Goal: Information Seeking & Learning: Learn about a topic

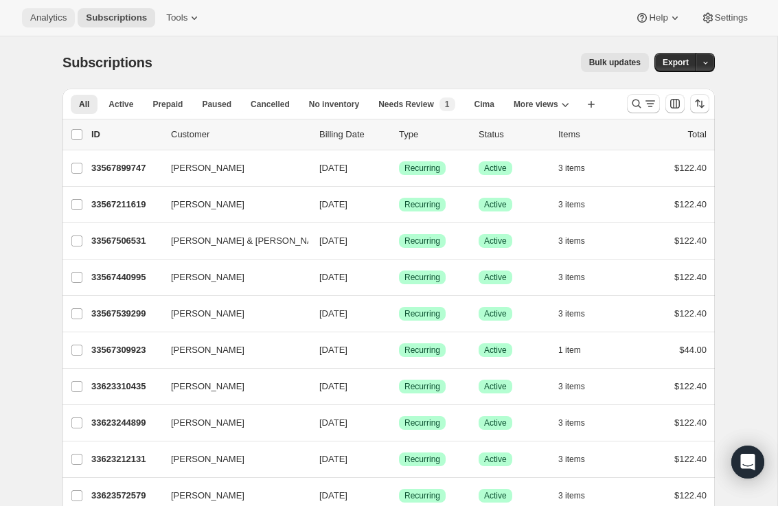
click at [59, 14] on span "Analytics" at bounding box center [48, 17] width 36 height 11
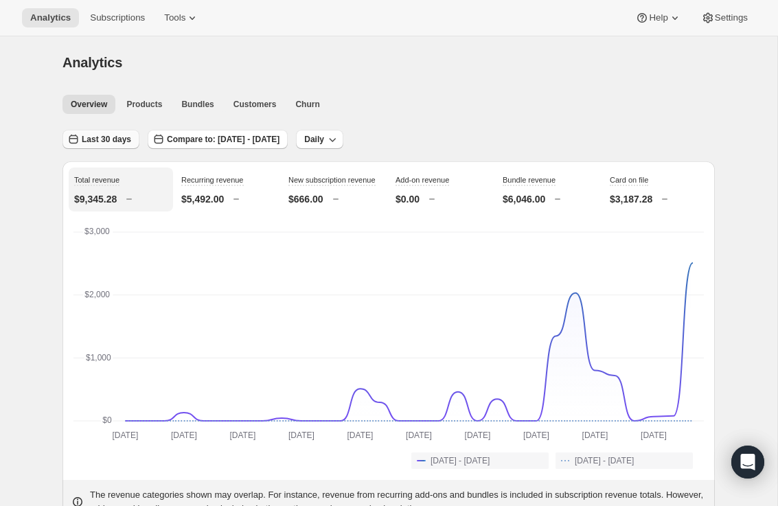
click at [116, 140] on span "Last 30 days" at bounding box center [106, 139] width 49 height 11
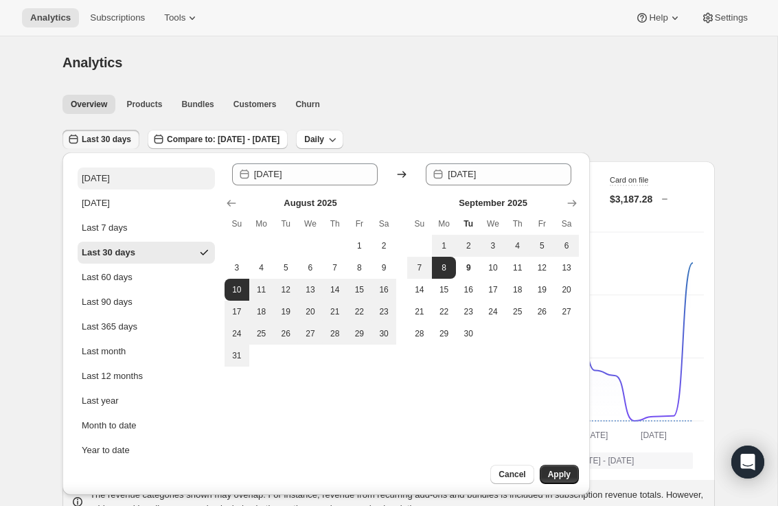
click at [113, 183] on button "[DATE]" at bounding box center [146, 179] width 137 height 22
type input "[DATE]"
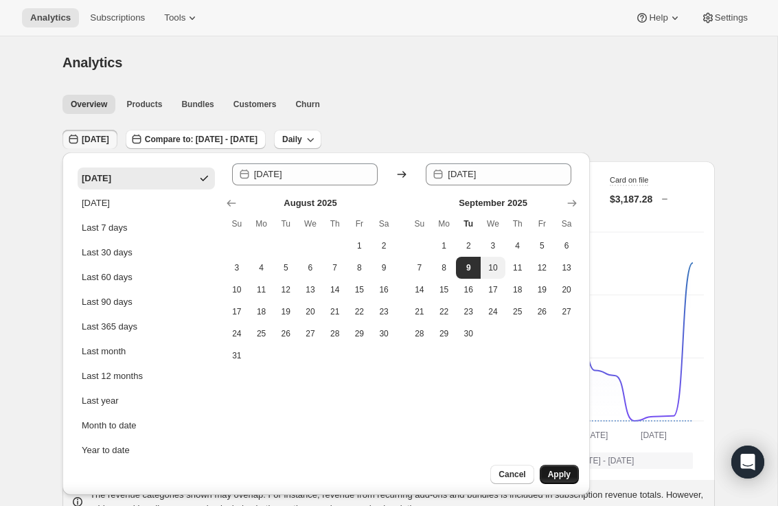
click at [570, 480] on button "Apply" at bounding box center [559, 474] width 39 height 19
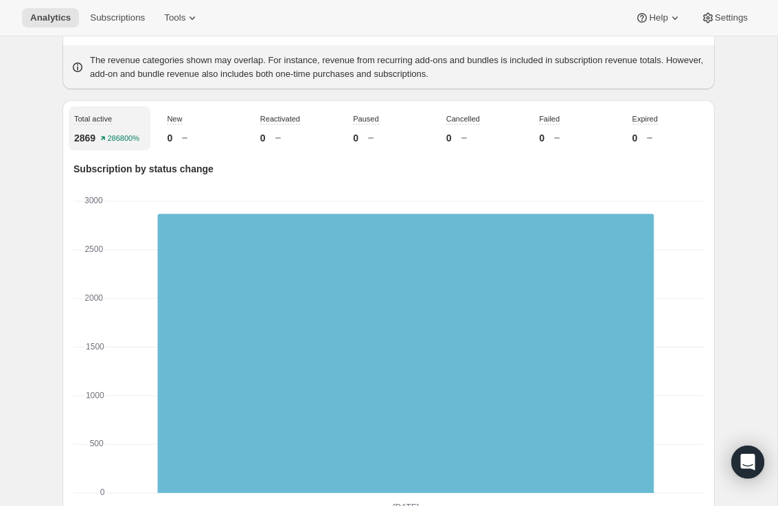
scroll to position [436, 0]
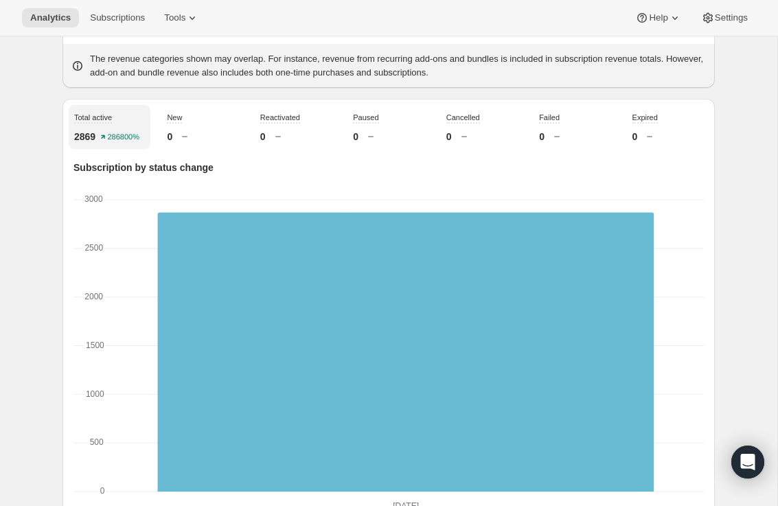
click at [189, 140] on div "New 0" at bounding box center [202, 127] width 82 height 44
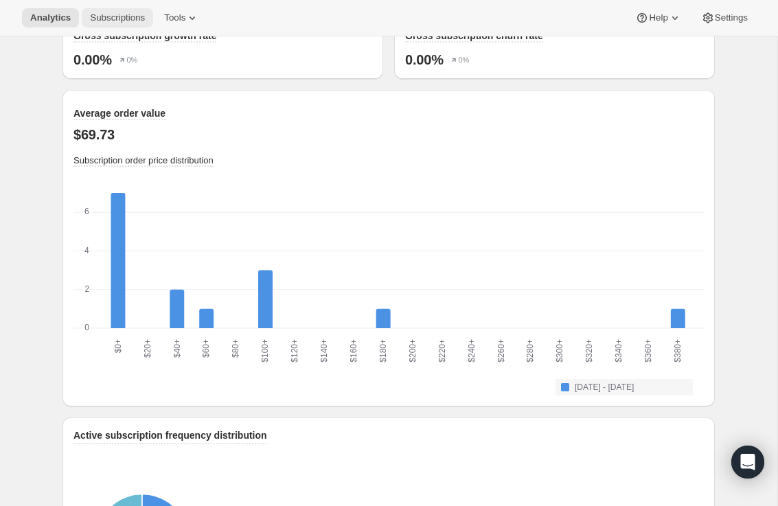
scroll to position [1340, 0]
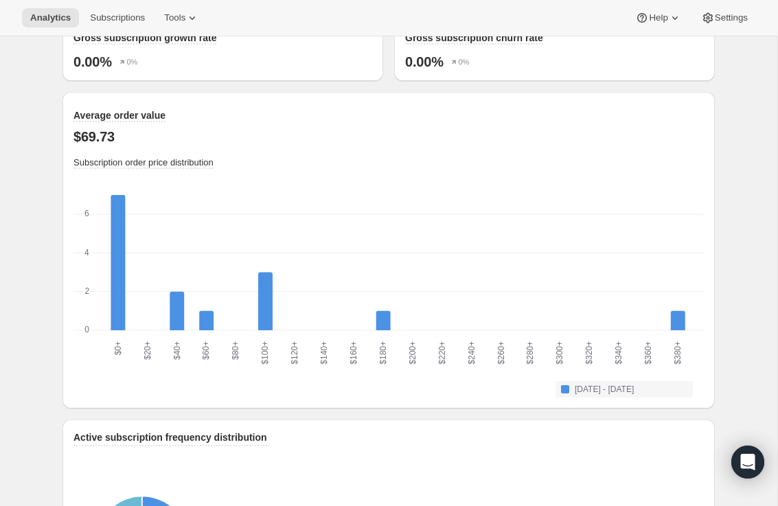
click at [94, 5] on div "Analytics Subscriptions Tools Help Settings" at bounding box center [389, 18] width 778 height 36
click at [98, 16] on span "Subscriptions" at bounding box center [117, 17] width 55 height 11
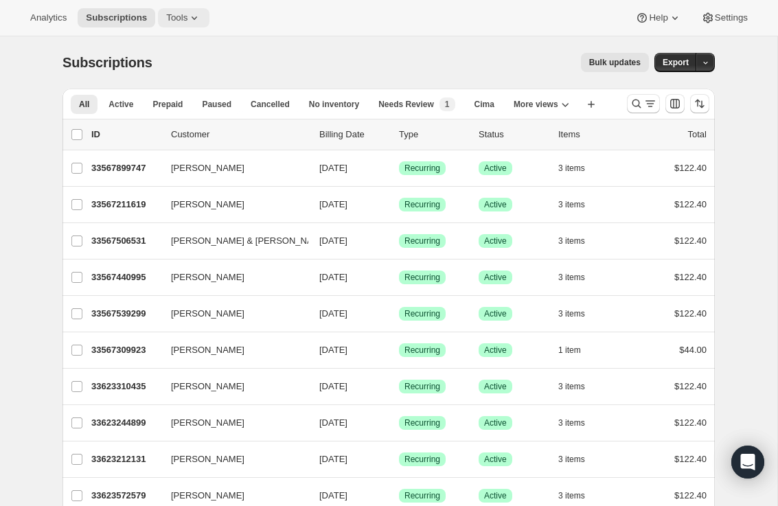
click at [178, 9] on button "Tools" at bounding box center [183, 17] width 51 height 19
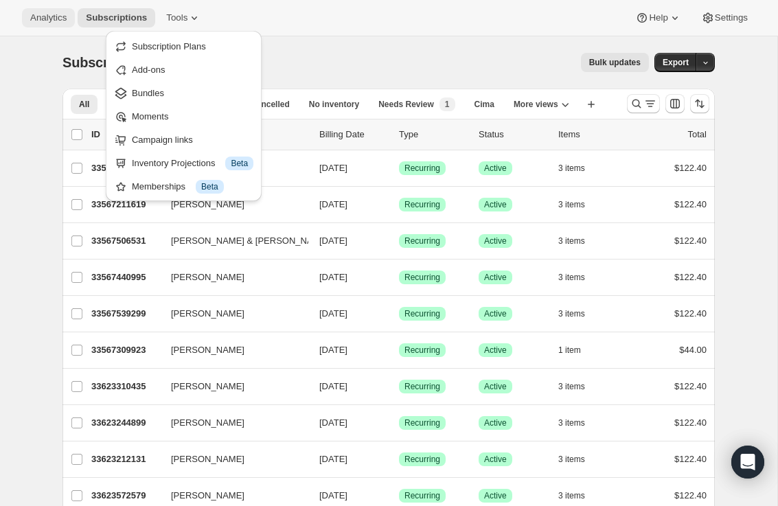
click at [44, 19] on span "Analytics" at bounding box center [48, 17] width 36 height 11
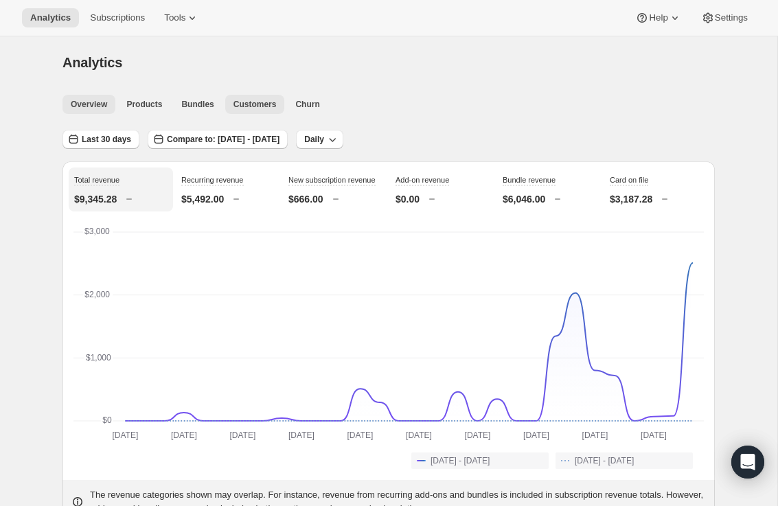
click at [266, 104] on span "Customers" at bounding box center [254, 104] width 43 height 11
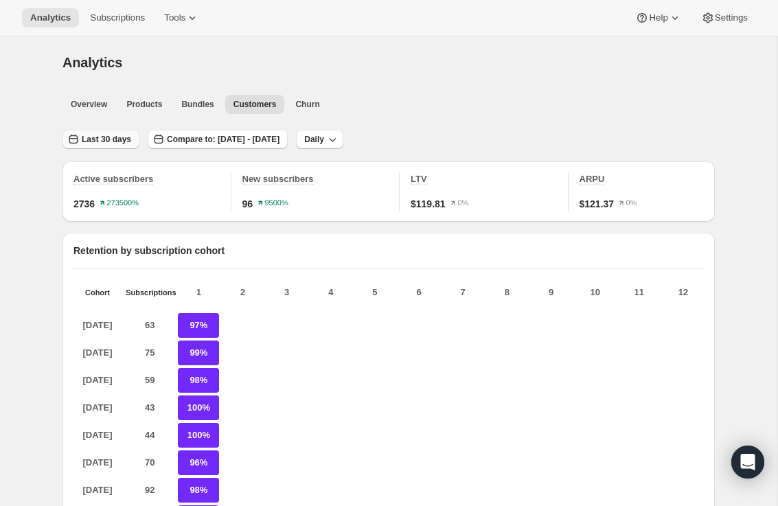
click at [92, 133] on button "Last 30 days" at bounding box center [100, 139] width 77 height 19
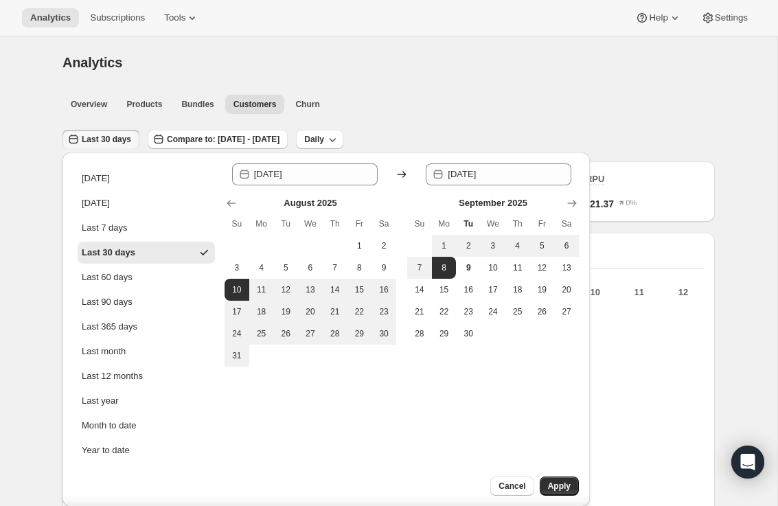
scroll to position [22, 0]
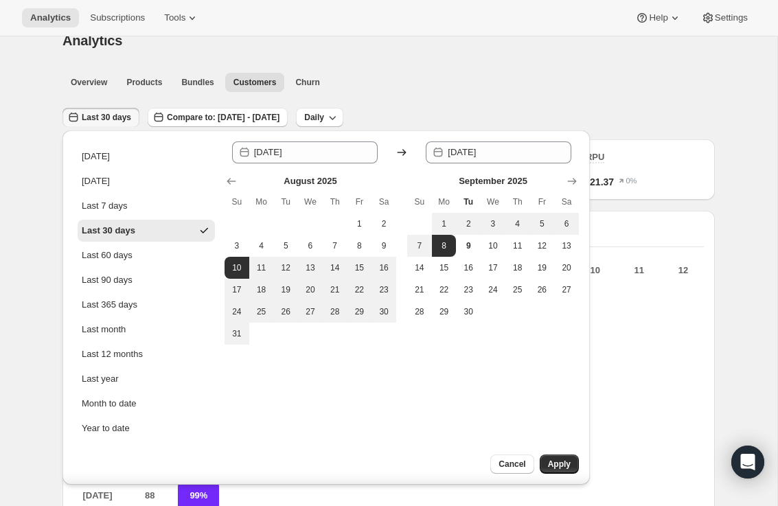
click at [113, 168] on ul "[DATE] [DATE] Last 7 days Last 30 days Last 60 days Last 90 days Last 365 days …" at bounding box center [146, 293] width 137 height 294
click at [113, 161] on button "[DATE]" at bounding box center [146, 157] width 137 height 22
type input "[DATE]"
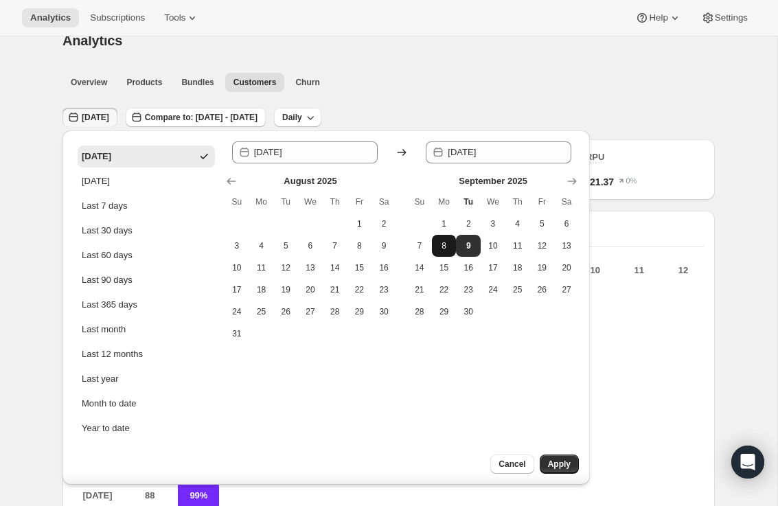
click at [450, 249] on button "8" at bounding box center [444, 246] width 25 height 22
type input "[DATE]"
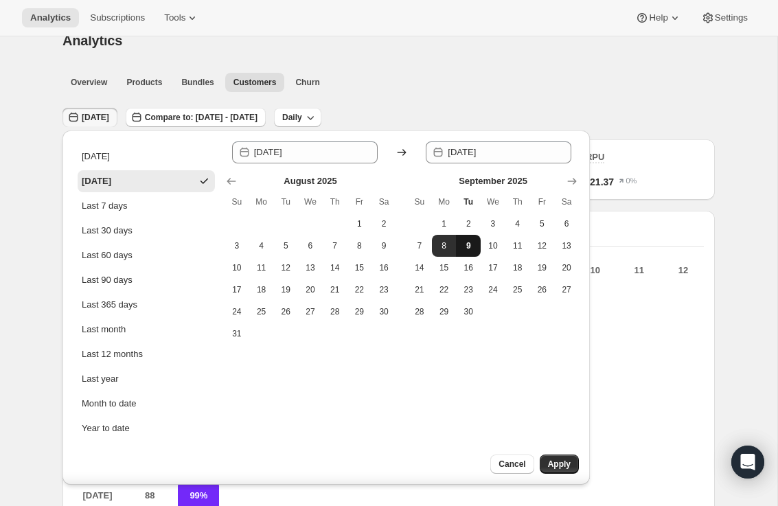
click at [461, 248] on button "9" at bounding box center [468, 246] width 25 height 22
type input "[DATE]"
click at [566, 475] on div "Cancel Apply" at bounding box center [511, 470] width 158 height 30
click at [565, 468] on span "Apply" at bounding box center [559, 464] width 23 height 11
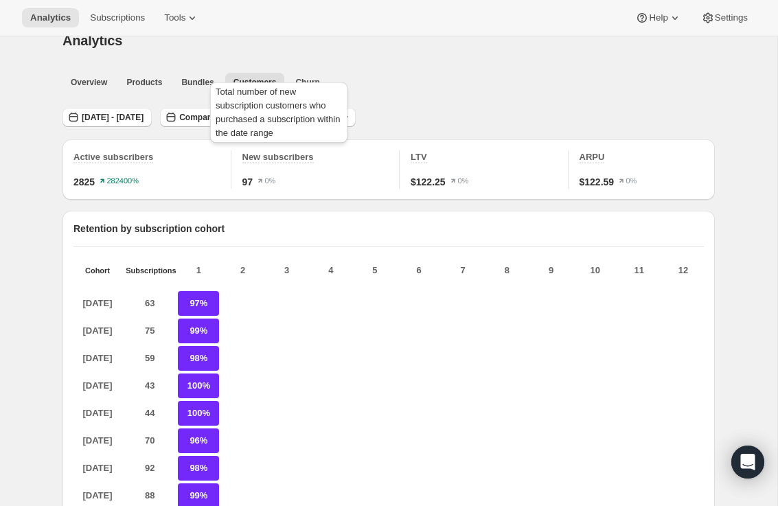
click at [286, 159] on span "New subscribers" at bounding box center [277, 157] width 71 height 10
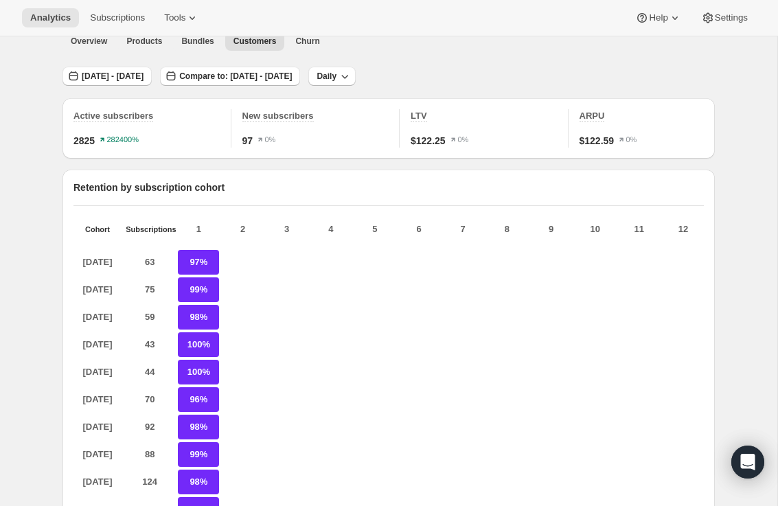
scroll to position [0, 0]
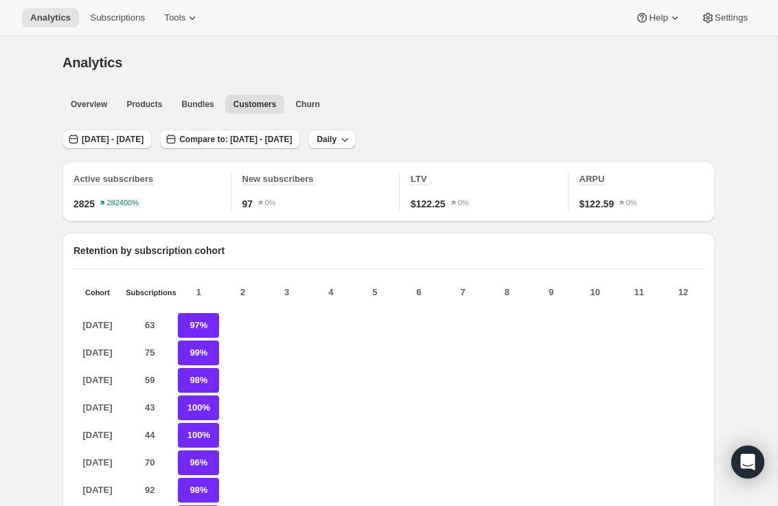
click at [352, 141] on icon "button" at bounding box center [345, 140] width 14 height 14
click at [445, 184] on span "Weekly" at bounding box center [442, 191] width 32 height 14
click at [199, 325] on p "97%" at bounding box center [198, 325] width 41 height 25
drag, startPoint x: 199, startPoint y: 325, endPoint x: 203, endPoint y: 369, distance: 43.4
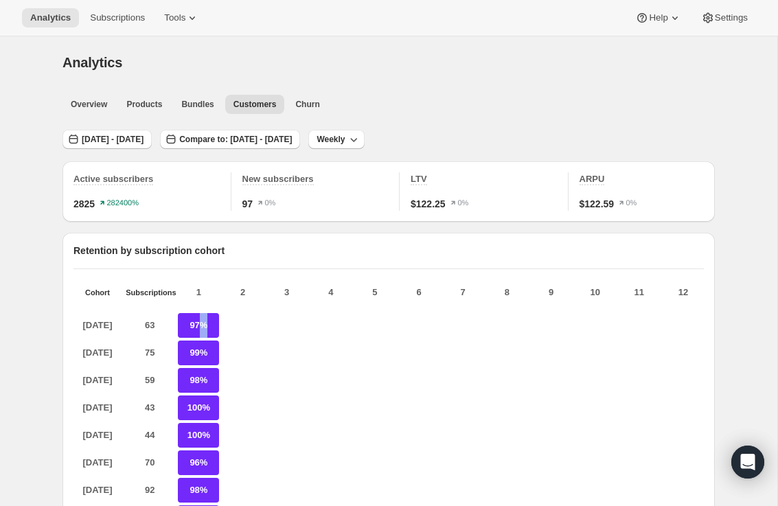
click at [199, 325] on p "97%" at bounding box center [198, 325] width 41 height 25
click at [91, 100] on span "Overview" at bounding box center [89, 104] width 36 height 11
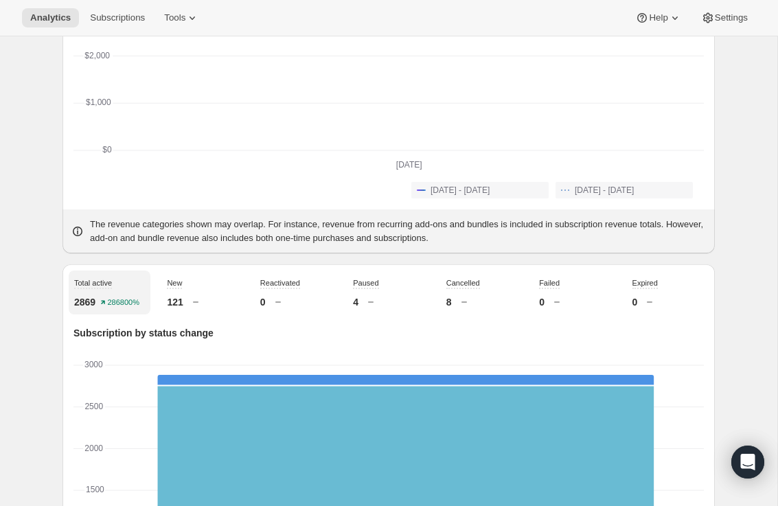
scroll to position [283, 0]
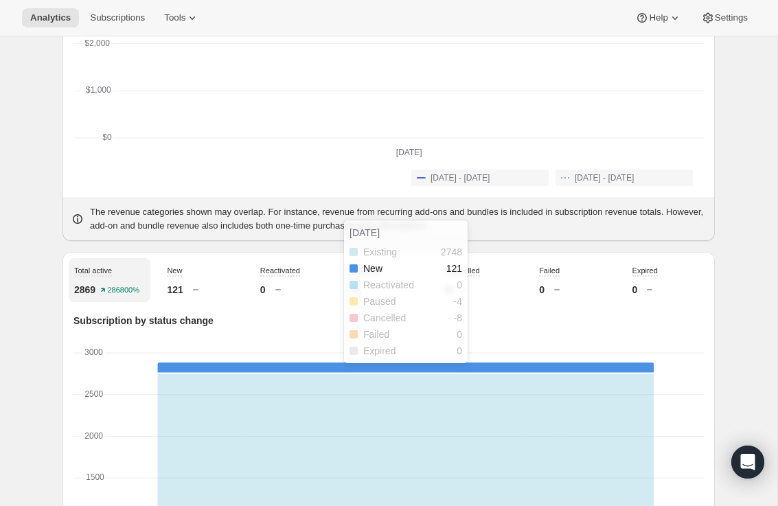
click at [239, 374] on rect "New-1 121" at bounding box center [406, 369] width 496 height 12
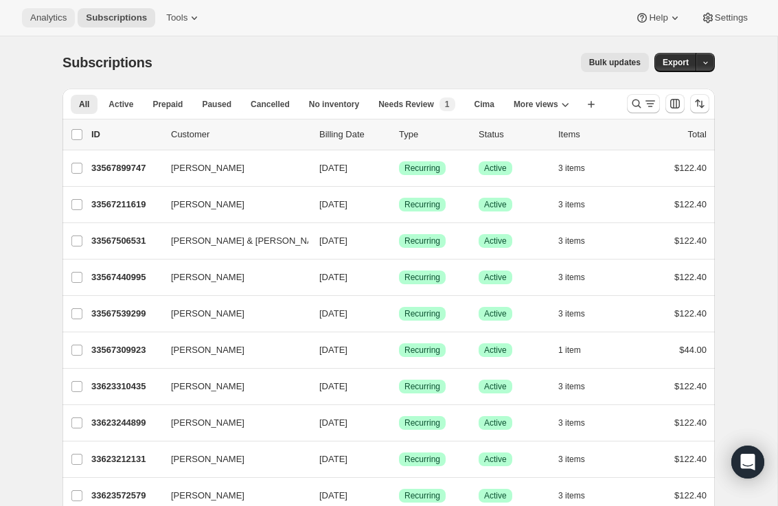
click at [45, 16] on span "Analytics" at bounding box center [48, 17] width 36 height 11
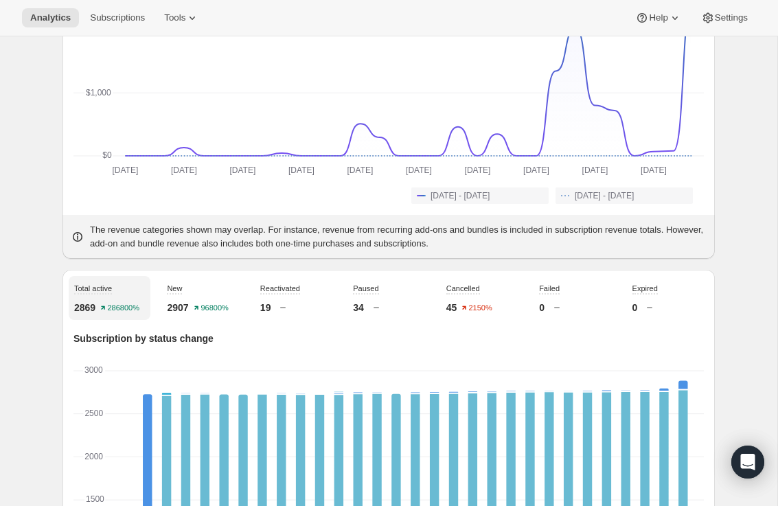
scroll to position [269, 0]
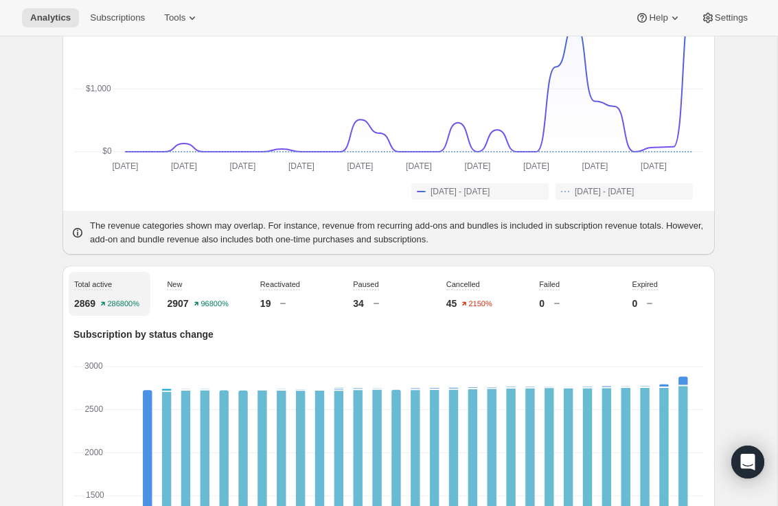
click at [194, 301] on div "New 2907 96800%" at bounding box center [202, 294] width 82 height 44
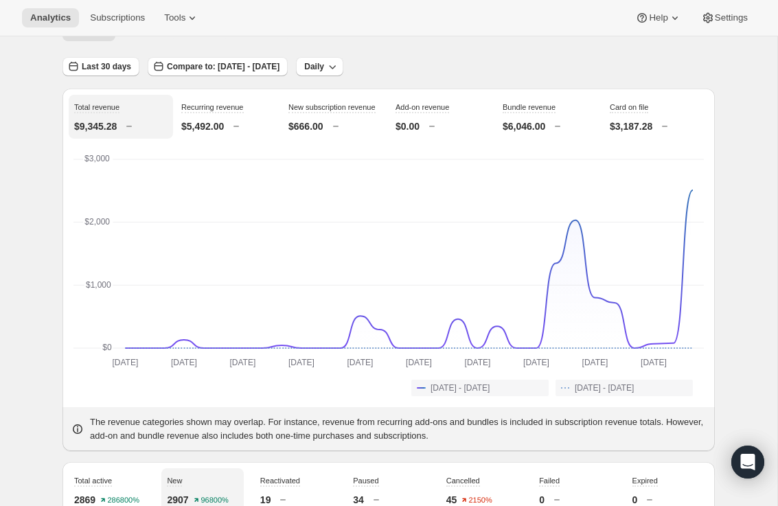
scroll to position [0, 0]
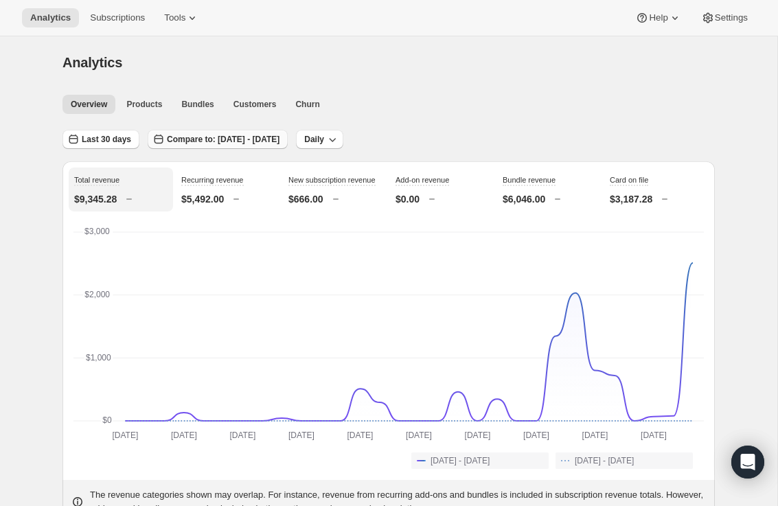
click at [199, 135] on span "Compare to: [DATE] - [DATE]" at bounding box center [223, 139] width 113 height 11
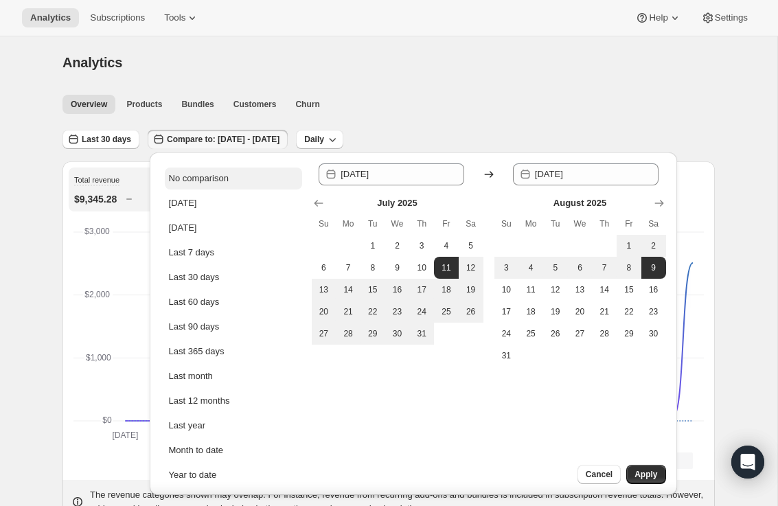
click at [181, 176] on div "No comparison" at bounding box center [199, 179] width 60 height 14
type input "[DATE]"
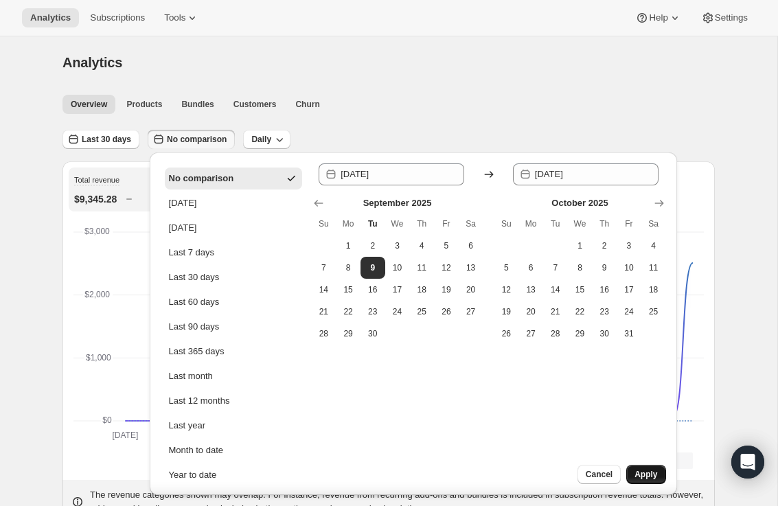
click at [659, 474] on button "Apply" at bounding box center [645, 474] width 39 height 19
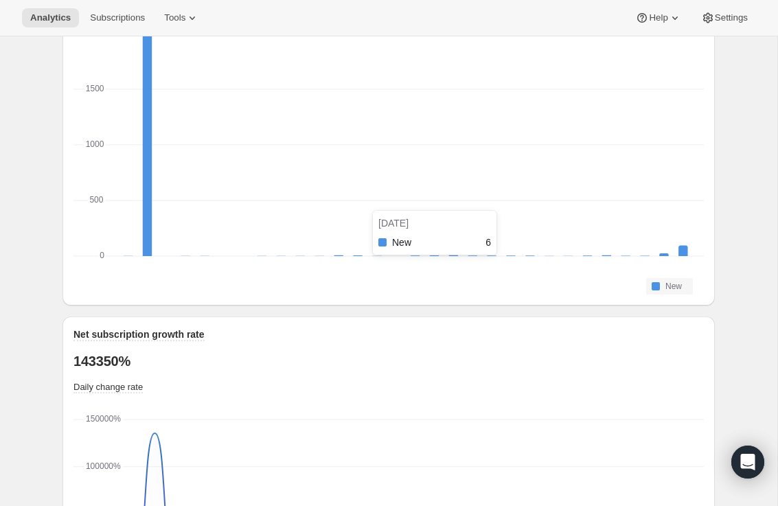
scroll to position [680, 0]
click at [679, 258] on rect "New-0 96" at bounding box center [682, 252] width 9 height 12
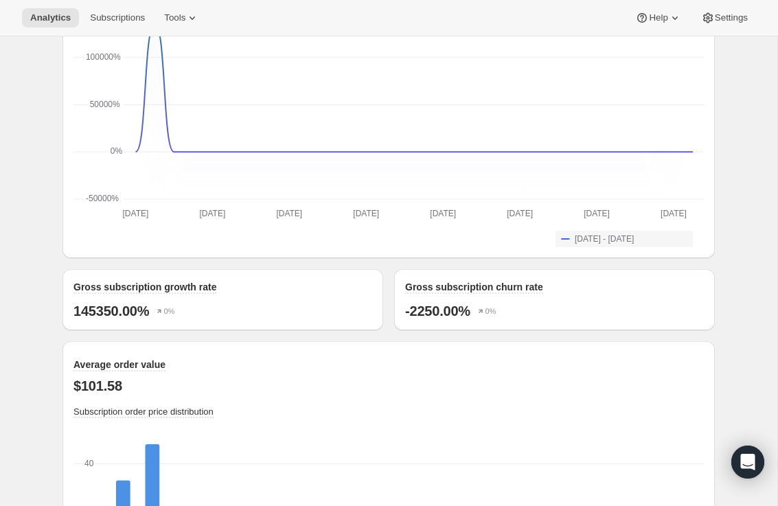
scroll to position [1092, 0]
